Goal: Task Accomplishment & Management: Manage account settings

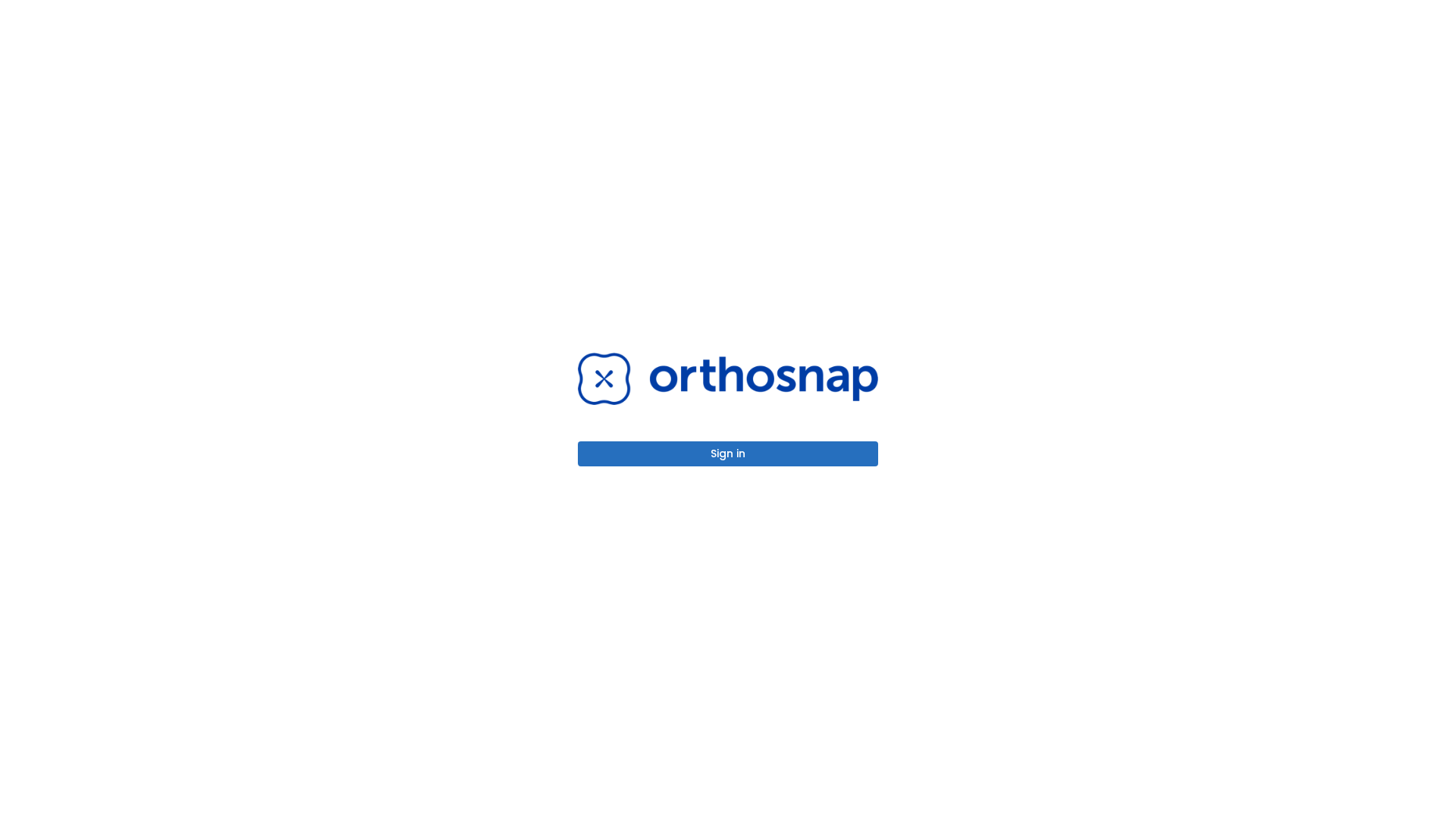
click at [728, 453] on button "Sign in" at bounding box center [727, 453] width 300 height 25
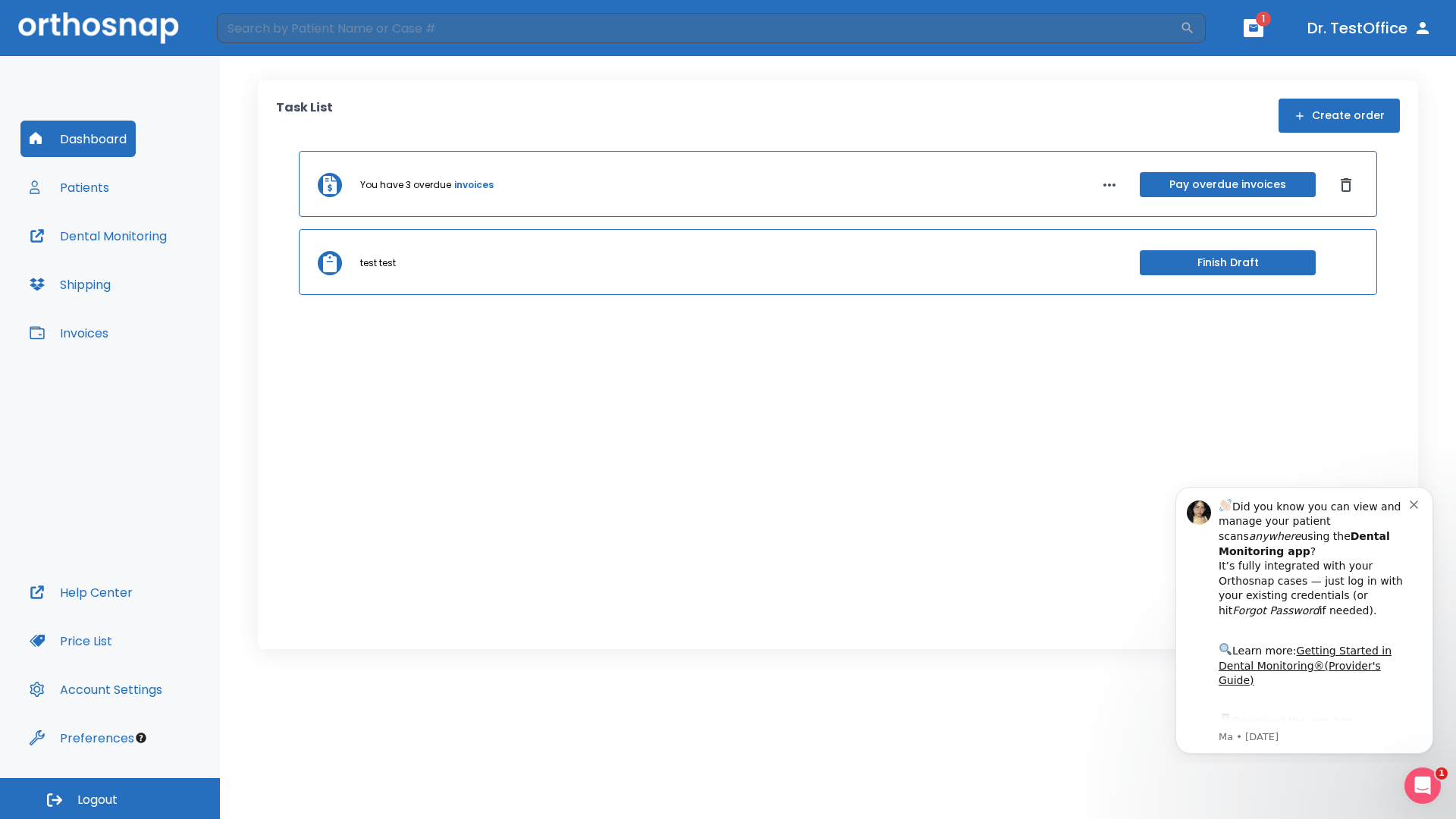
click at [110, 798] on span "Logout" at bounding box center [97, 799] width 40 height 16
